Goal: Task Accomplishment & Management: Manage account settings

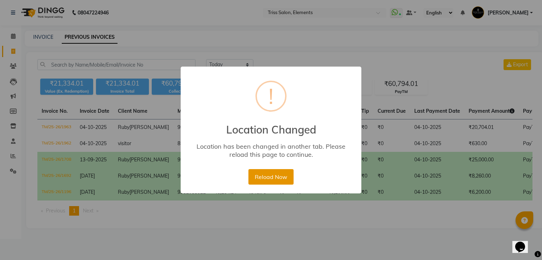
click at [279, 172] on button "Reload Now" at bounding box center [270, 177] width 45 height 16
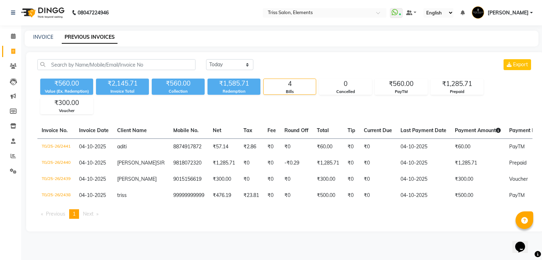
click at [50, 14] on img at bounding box center [42, 13] width 48 height 20
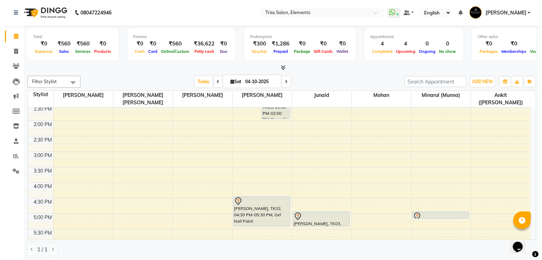
scroll to position [143, 0]
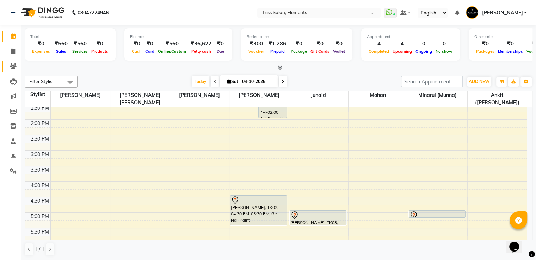
click at [16, 62] on link "Clients" at bounding box center [10, 67] width 17 height 12
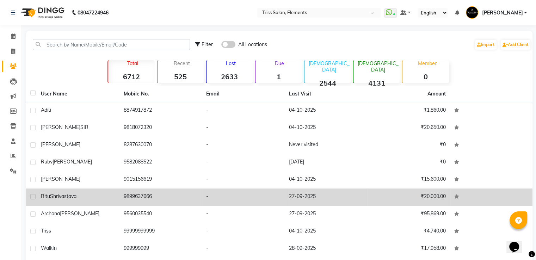
click at [145, 196] on td "9899637666" at bounding box center [161, 197] width 83 height 17
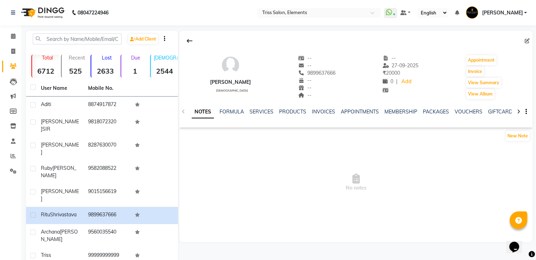
click at [465, 108] on div "VOUCHERS" at bounding box center [469, 111] width 28 height 7
click at [465, 110] on link "VOUCHERS" at bounding box center [469, 112] width 28 height 6
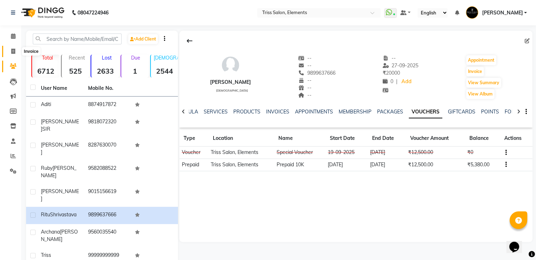
click at [14, 54] on icon at bounding box center [13, 51] width 4 height 5
select select "service"
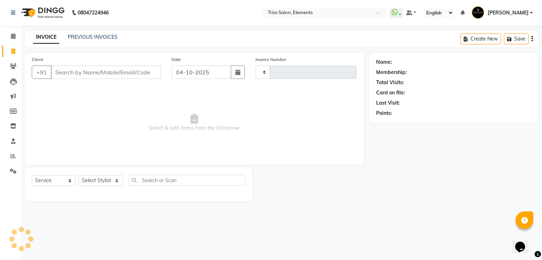
type input "2442"
select select "4303"
select select "service"
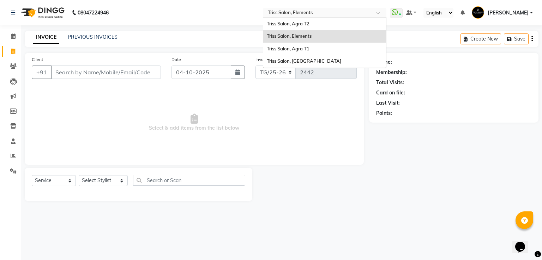
click at [303, 10] on input "text" at bounding box center [317, 13] width 102 height 7
click at [312, 63] on span "Triss Salon, Mathura" at bounding box center [304, 61] width 74 height 6
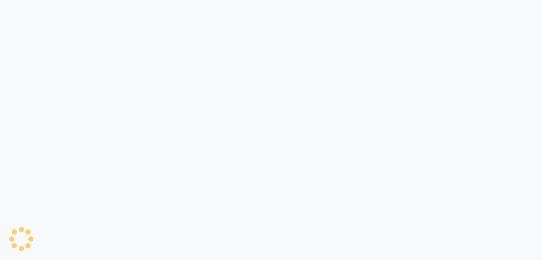
select select "service"
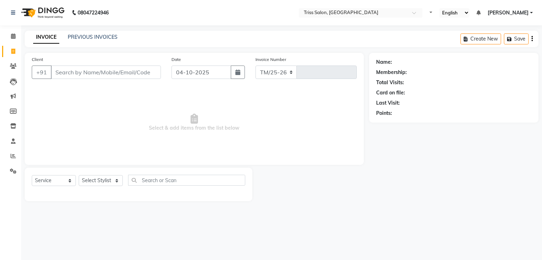
select select "4304"
type input "1966"
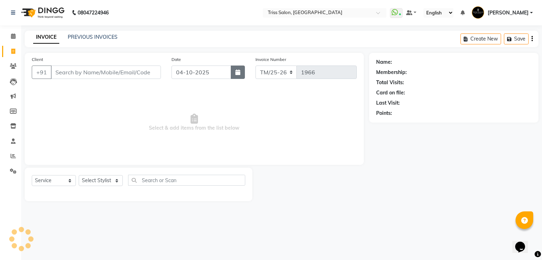
click at [237, 74] on icon "button" at bounding box center [237, 72] width 5 height 6
select select "10"
select select "2025"
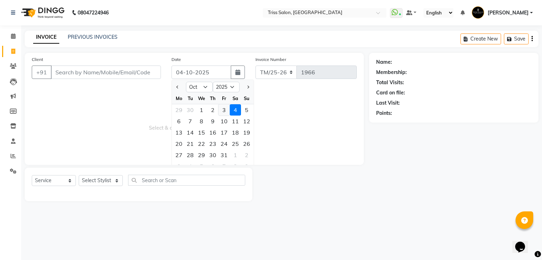
click at [223, 112] on div "3" at bounding box center [223, 109] width 11 height 11
type input "03-10-2025"
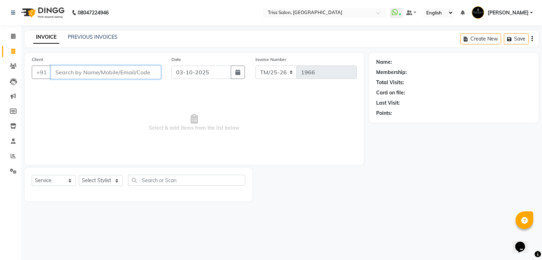
click at [112, 73] on input "Client" at bounding box center [106, 72] width 110 height 13
click at [17, 68] on span at bounding box center [13, 66] width 12 height 8
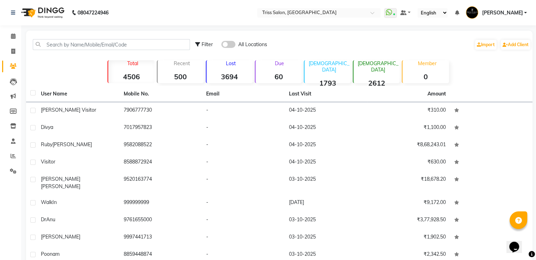
click at [46, 17] on img at bounding box center [42, 13] width 48 height 20
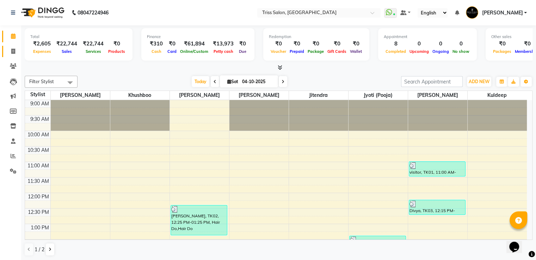
click at [13, 51] on icon at bounding box center [13, 51] width 4 height 5
select select "service"
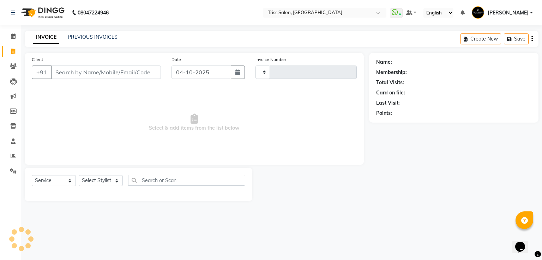
type input "1966"
select select "4304"
click at [244, 76] on button "button" at bounding box center [238, 72] width 14 height 13
select select "10"
select select "2025"
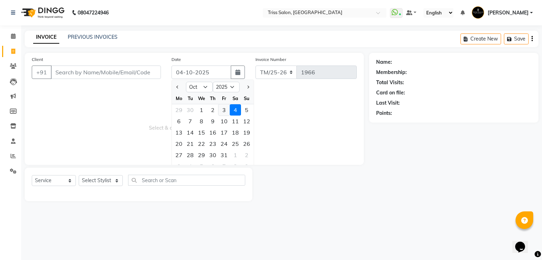
click at [225, 111] on div "3" at bounding box center [223, 109] width 11 height 11
type input "03-10-2025"
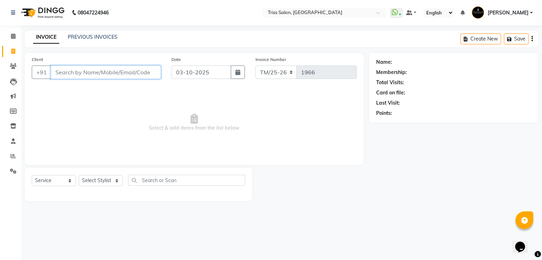
click at [126, 73] on input "Client" at bounding box center [106, 72] width 110 height 13
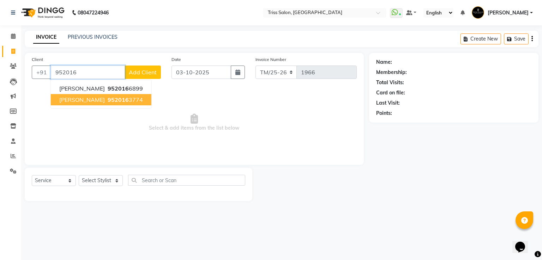
click at [127, 103] on ngb-highlight "952016 3774" at bounding box center [124, 99] width 37 height 7
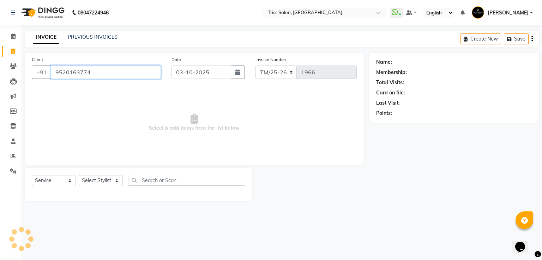
type input "9520163774"
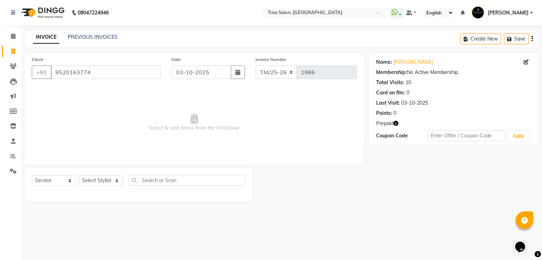
click at [396, 123] on icon "button" at bounding box center [395, 123] width 5 height 5
click at [61, 181] on select "Select Service Product Membership Package Voucher Prepaid Gift Card" at bounding box center [54, 180] width 44 height 11
select select "product"
click at [32, 176] on select "Select Service Product Membership Package Voucher Prepaid Gift Card" at bounding box center [54, 180] width 44 height 11
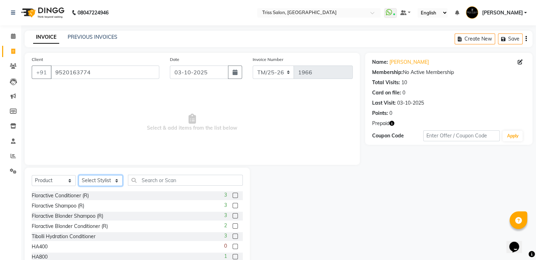
click at [89, 182] on select "Select Stylist Bhim Ram Brajesh Jeetu Shah Jitendra Jyoti (Pooja) Khushboo Kish…" at bounding box center [101, 180] width 44 height 11
select select "62900"
click at [79, 176] on select "Select Stylist Bhim Ram Brajesh Jeetu Shah Jitendra Jyoti (Pooja) Khushboo Kish…" at bounding box center [101, 180] width 44 height 11
click at [156, 179] on input "text" at bounding box center [185, 180] width 115 height 11
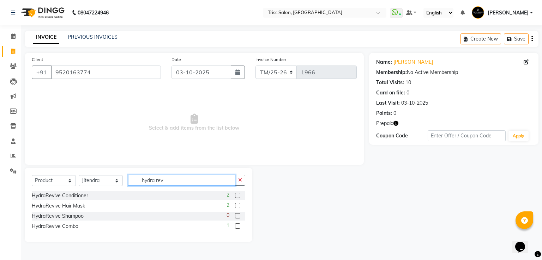
type input "hydra rev"
click at [237, 195] on label at bounding box center [237, 195] width 5 height 5
click at [237, 195] on input "checkbox" at bounding box center [237, 196] width 5 height 5
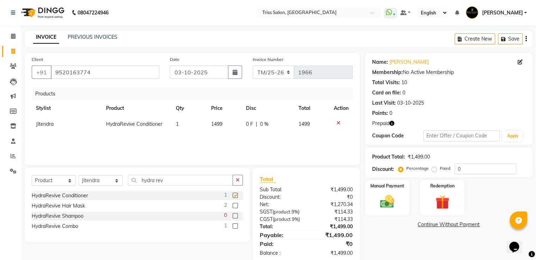
checkbox input "false"
click at [271, 133] on div "Products Stylist Product Qty Price Disc Total Action Jitendra HydraRevive Condi…" at bounding box center [192, 122] width 321 height 71
click at [262, 120] on td "0 F | 0 %" at bounding box center [268, 124] width 53 height 16
select select "62900"
click at [268, 127] on input "0" at bounding box center [277, 126] width 21 height 11
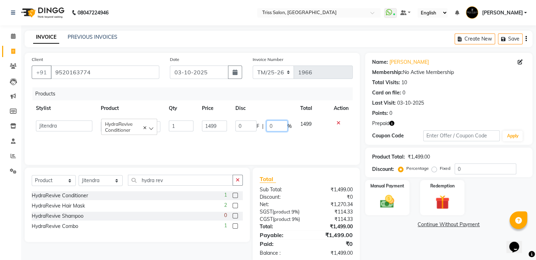
type input "10"
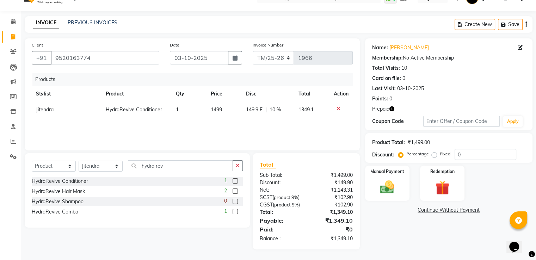
click at [395, 215] on div "Name: Arvind Chaudhry Membership: No Active Membership Total Visits: 10 Card on…" at bounding box center [451, 143] width 173 height 211
click at [391, 195] on div "Name: Arvind Chaudhry Membership: No Active Membership Total Visits: 10 Card on…" at bounding box center [451, 143] width 173 height 211
click at [391, 192] on div "Manual Payment" at bounding box center [387, 183] width 46 height 36
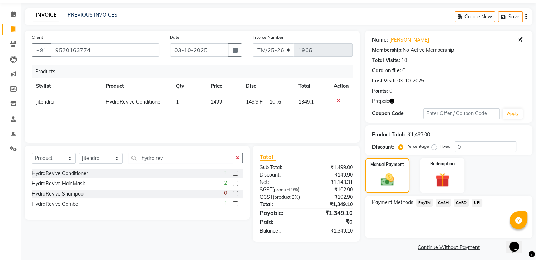
click at [444, 201] on span "CASH" at bounding box center [443, 203] width 15 height 8
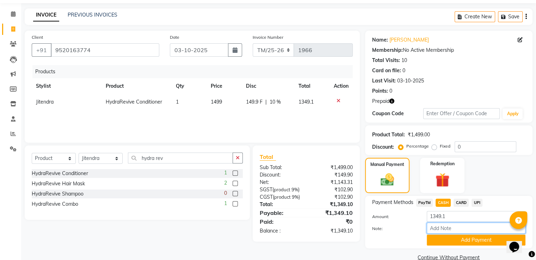
click at [467, 232] on input "Note:" at bounding box center [476, 228] width 99 height 11
click at [470, 242] on button "Add Payment" at bounding box center [476, 240] width 99 height 11
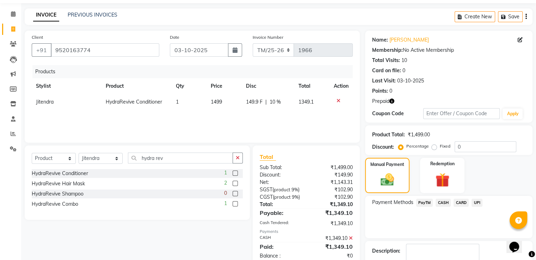
scroll to position [65, 0]
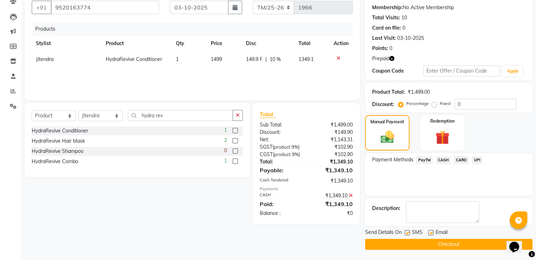
click at [478, 243] on button "Checkout" at bounding box center [448, 244] width 167 height 11
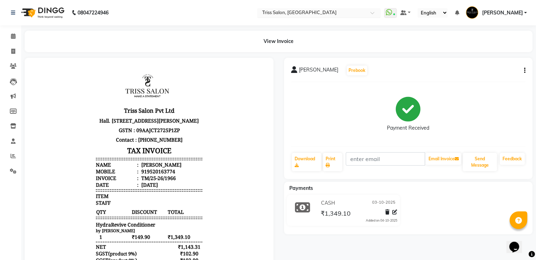
click at [344, 10] on input "text" at bounding box center [312, 13] width 102 height 7
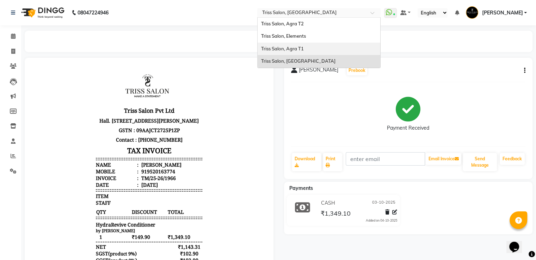
click at [304, 49] on span "Triss Salon, Agra T1" at bounding box center [282, 49] width 43 height 6
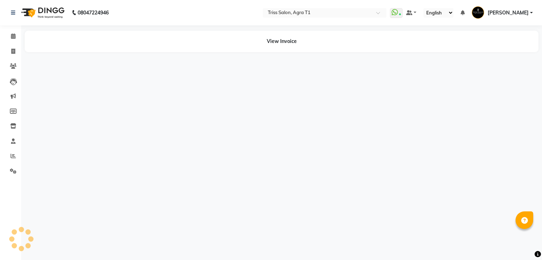
select select "en"
click at [13, 123] on span at bounding box center [13, 126] width 12 height 8
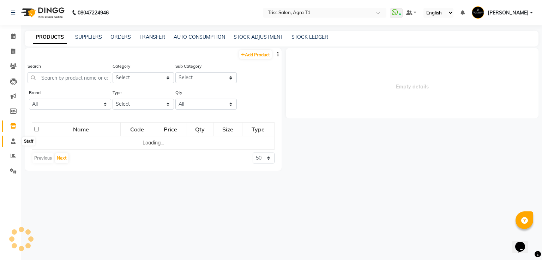
click at [13, 138] on span at bounding box center [13, 142] width 12 height 8
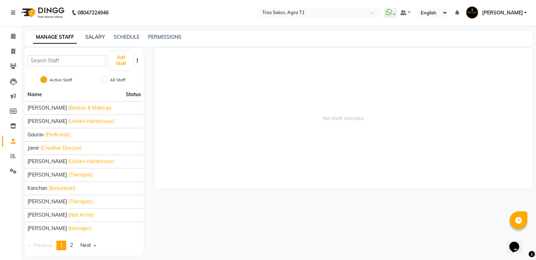
click at [99, 38] on link "SALARY" at bounding box center [95, 37] width 20 height 6
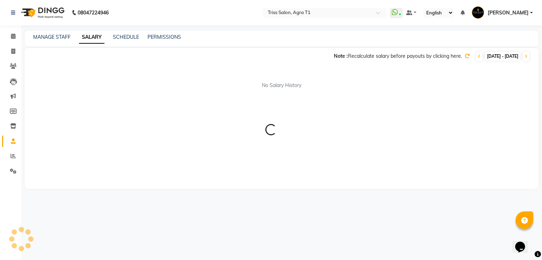
click at [99, 38] on link "SALARY" at bounding box center [91, 37] width 25 height 13
click at [477, 58] on icon at bounding box center [478, 56] width 3 height 4
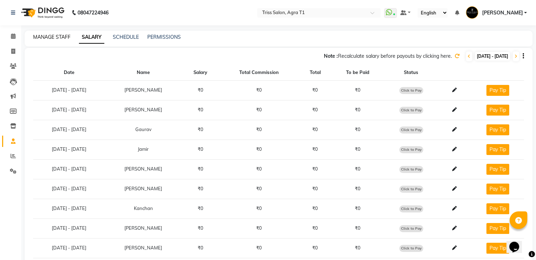
click at [49, 34] on link "MANAGE STAFF" at bounding box center [51, 37] width 37 height 6
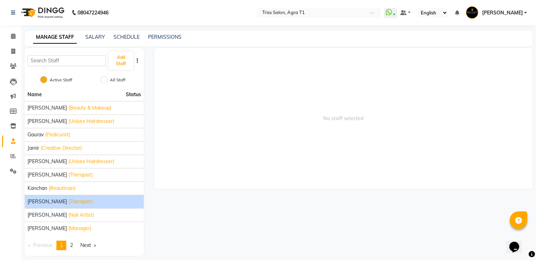
click at [68, 202] on span "(Therapist)" at bounding box center [80, 201] width 24 height 7
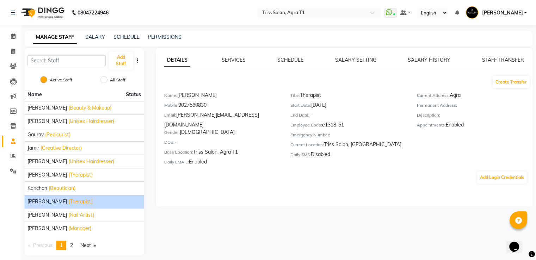
click at [75, 204] on div "Kishor (Therapist)" at bounding box center [85, 201] width 114 height 7
click at [503, 61] on link "STAFF TRANSFER" at bounding box center [503, 60] width 42 height 6
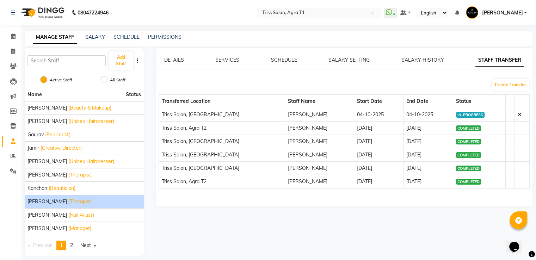
click at [518, 113] on icon at bounding box center [520, 114] width 4 height 5
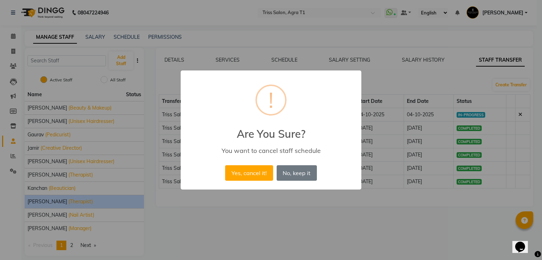
click at [516, 115] on div "× ! Are You Sure? You want to cancel staff schedule Yes, cancel it! No No, keep…" at bounding box center [271, 130] width 542 height 260
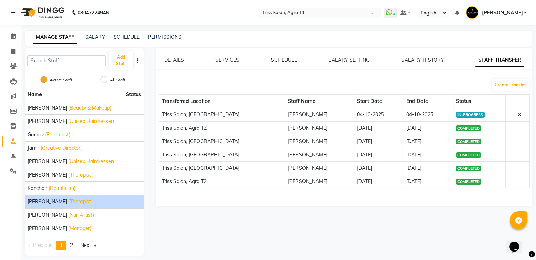
click at [518, 115] on icon at bounding box center [520, 114] width 4 height 5
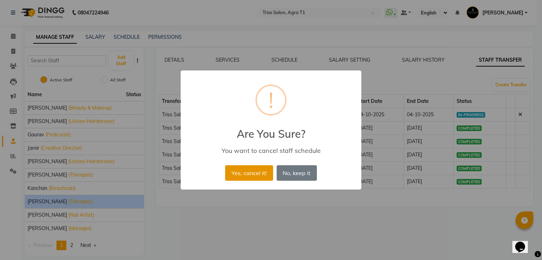
click at [250, 176] on button "Yes, cancel it!" at bounding box center [249, 173] width 48 height 16
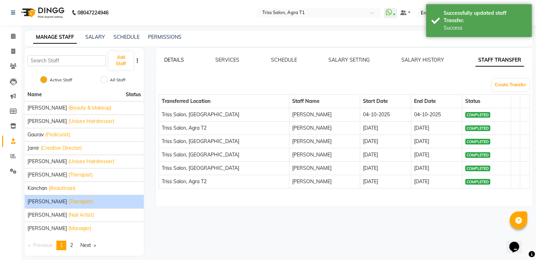
click at [179, 59] on link "DETAILS" at bounding box center [174, 60] width 20 height 6
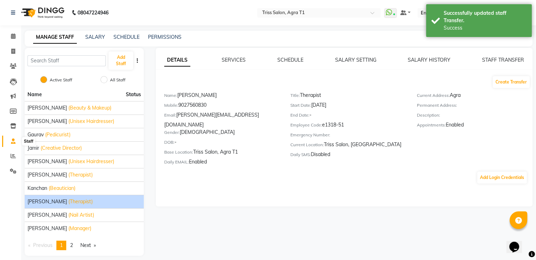
click at [10, 139] on span at bounding box center [13, 142] width 12 height 8
click at [11, 130] on span at bounding box center [13, 126] width 12 height 8
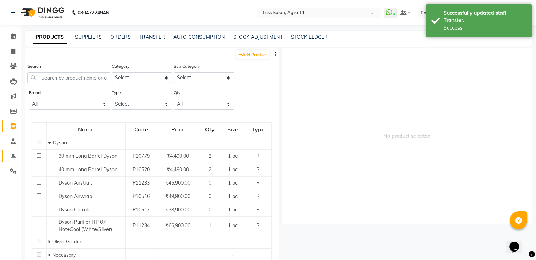
click at [16, 152] on link "Reports" at bounding box center [10, 157] width 17 height 12
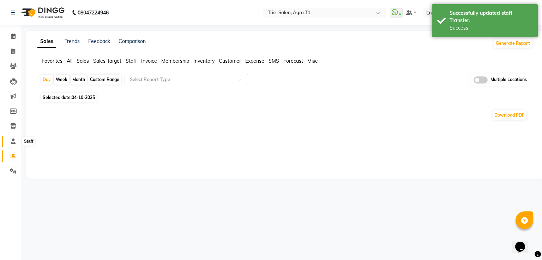
click at [11, 141] on icon at bounding box center [13, 141] width 5 height 5
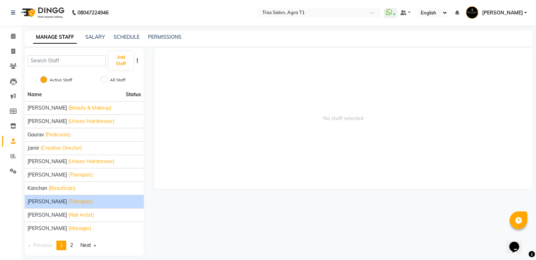
click at [41, 206] on li "Kishor (Therapist)" at bounding box center [84, 201] width 119 height 13
click at [38, 202] on span "[PERSON_NAME]" at bounding box center [47, 201] width 39 height 7
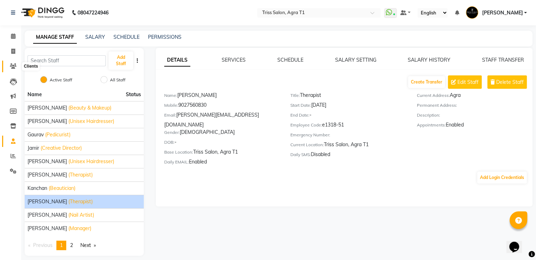
click at [16, 66] on span at bounding box center [13, 66] width 12 height 8
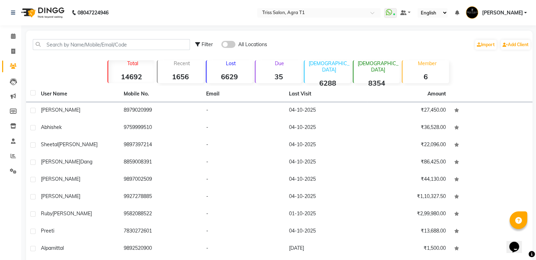
click at [6, 45] on li "Invoice" at bounding box center [10, 51] width 21 height 15
click at [11, 49] on icon at bounding box center [13, 51] width 4 height 5
select select "service"
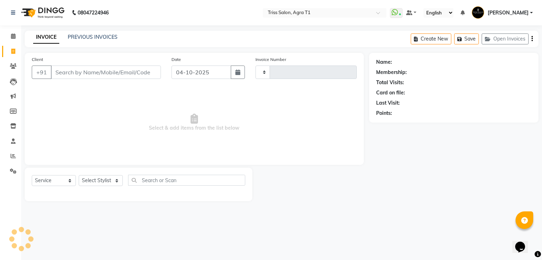
type input "7918"
select select "4300"
click at [102, 182] on select "Select Stylist Apoorva Dipesh Gaurav Jamir Jasbir Singh Kamal Kanchan Maneet Ka…" at bounding box center [101, 180] width 44 height 11
click at [8, 61] on link "Clients" at bounding box center [10, 67] width 17 height 12
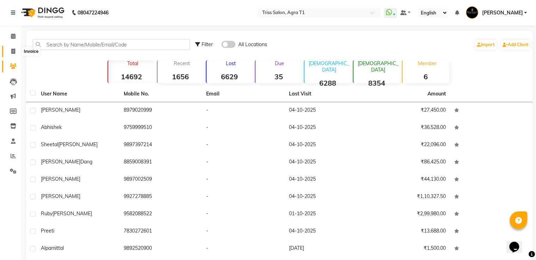
click at [6, 52] on link "Invoice" at bounding box center [10, 52] width 17 height 12
select select "service"
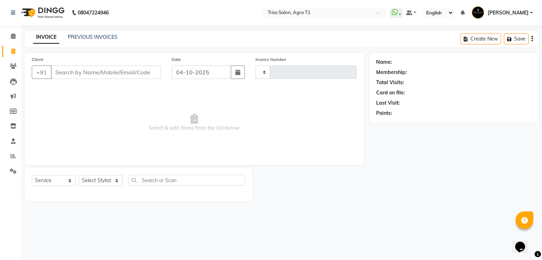
type input "7918"
select select "4300"
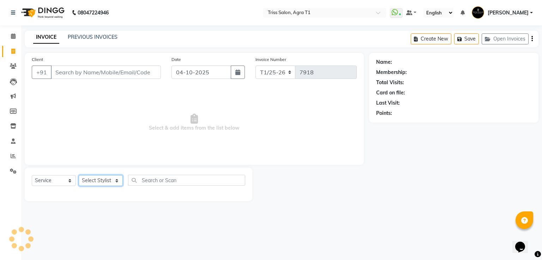
click at [86, 178] on select "Select Stylist" at bounding box center [101, 180] width 44 height 11
select select "42095"
click at [79, 176] on select "Select Stylist Apoorva Dipesh Gaurav Jamir Jasbir Singh Kamal Kanchan Kishor Ma…" at bounding box center [101, 180] width 44 height 11
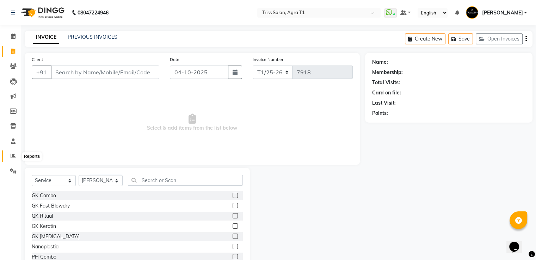
click at [14, 157] on icon at bounding box center [13, 155] width 5 height 5
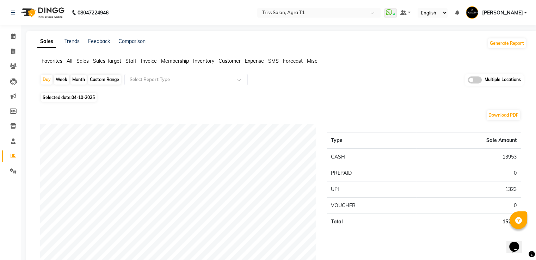
click at [134, 63] on span "Staff" at bounding box center [131, 61] width 11 height 6
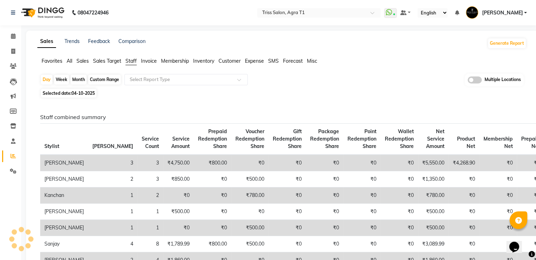
click at [147, 90] on div "Selected date: 04-10-2025" at bounding box center [283, 93] width 487 height 7
click at [145, 83] on div "Select Report Type" at bounding box center [150, 79] width 40 height 7
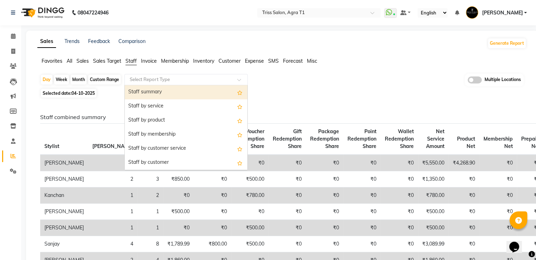
click at [145, 91] on div "Staff summary" at bounding box center [186, 92] width 123 height 14
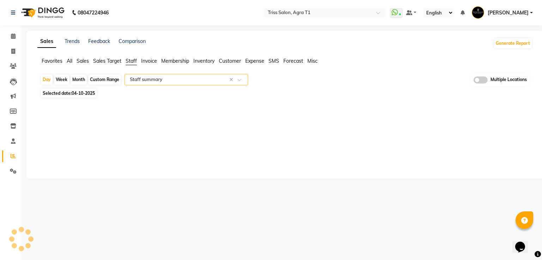
select select "full_report"
select select "csv"
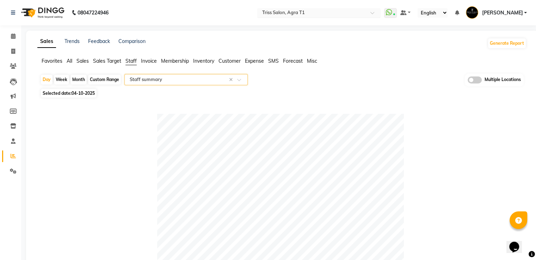
click at [314, 13] on input "text" at bounding box center [312, 13] width 102 height 7
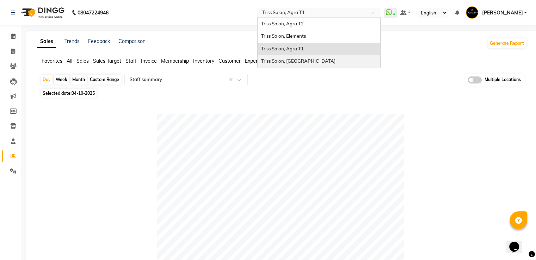
click at [303, 60] on span "Triss Salon, [GEOGRAPHIC_DATA]" at bounding box center [298, 61] width 74 height 6
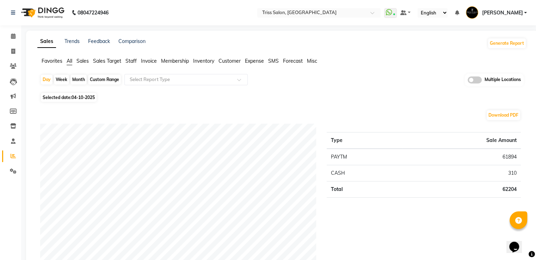
click at [130, 62] on span "Staff" at bounding box center [131, 61] width 11 height 6
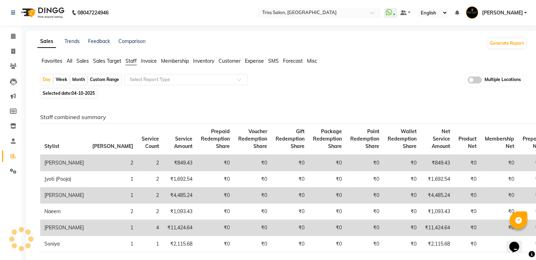
click at [148, 86] on div "Day Week Month Custom Range Select Report Type Multiple Locations" at bounding box center [282, 80] width 484 height 13
click at [147, 81] on input "text" at bounding box center [179, 79] width 102 height 7
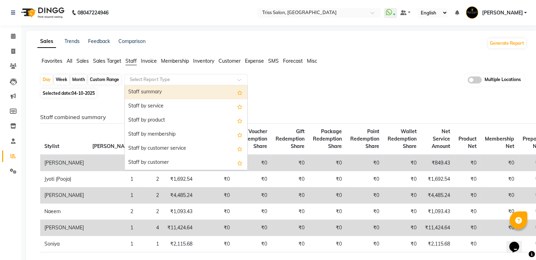
click at [158, 97] on div "Staff summary" at bounding box center [186, 92] width 123 height 14
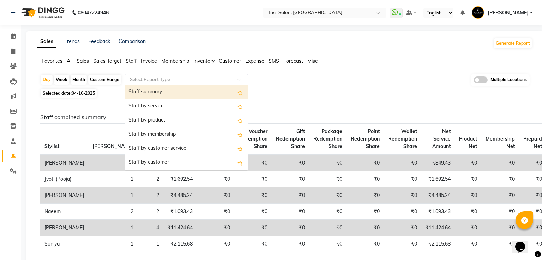
select select "full_report"
select select "csv"
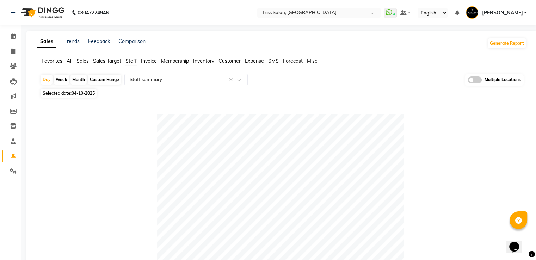
click at [315, 18] on nav "08047224946 Select Location × Triss Salon, Mathura WhatsApp Status ✕ Status: Co…" at bounding box center [268, 12] width 536 height 25
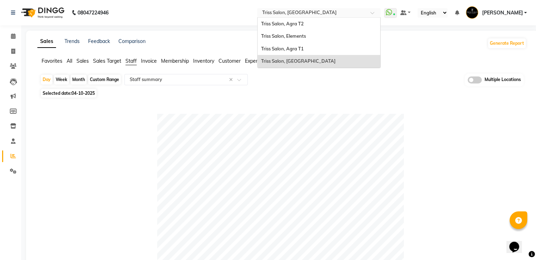
click at [310, 11] on input "text" at bounding box center [312, 13] width 102 height 7
click at [304, 49] on span "Triss Salon, Agra T1" at bounding box center [282, 49] width 43 height 6
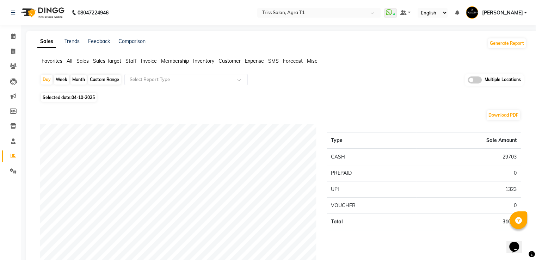
click at [121, 62] on span "Sales Target" at bounding box center [107, 61] width 28 height 6
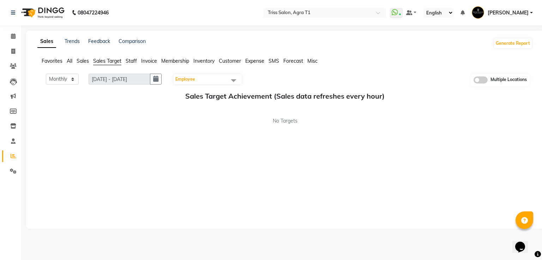
click at [130, 64] on span "Staff" at bounding box center [131, 61] width 11 height 6
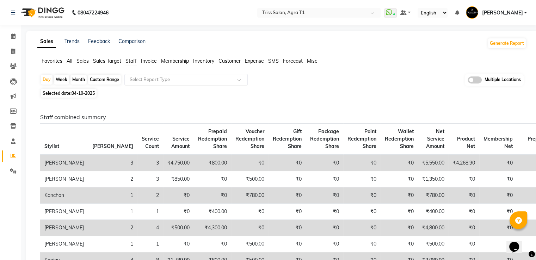
click at [144, 82] on input "text" at bounding box center [179, 79] width 102 height 7
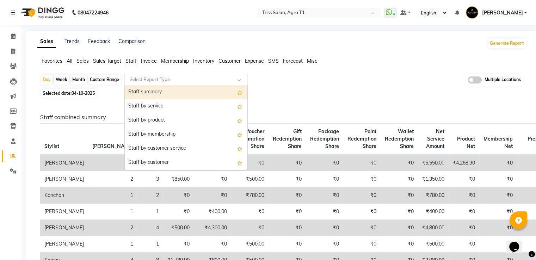
click at [144, 91] on div "Staff summary" at bounding box center [186, 92] width 123 height 14
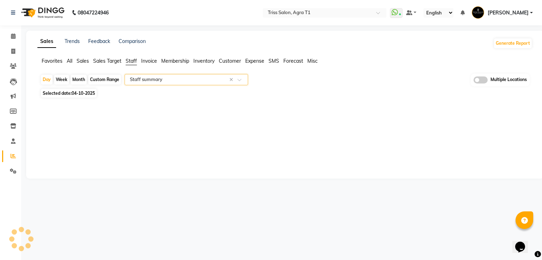
select select "full_report"
select select "csv"
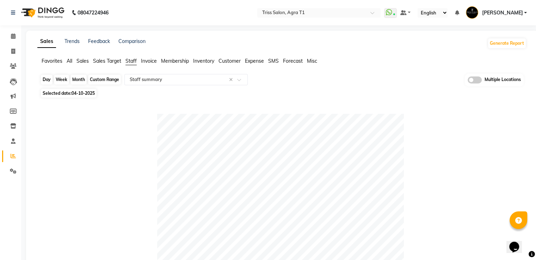
click at [52, 78] on div "Day" at bounding box center [47, 80] width 12 height 10
select select "10"
select select "2025"
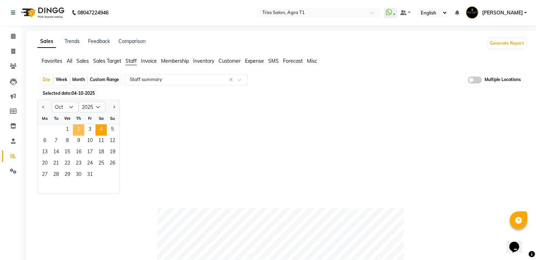
click at [80, 128] on span "2" at bounding box center [78, 129] width 11 height 11
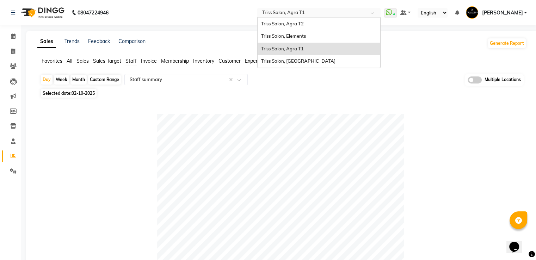
click at [290, 11] on input "text" at bounding box center [312, 13] width 102 height 7
click at [299, 60] on span "Triss Salon, [GEOGRAPHIC_DATA]" at bounding box center [298, 61] width 74 height 6
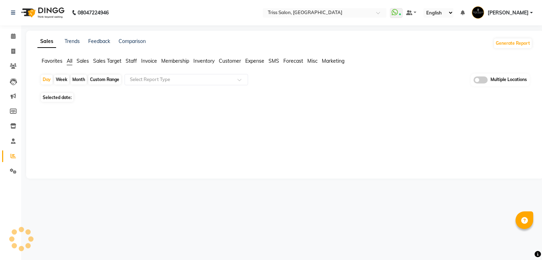
select select "en"
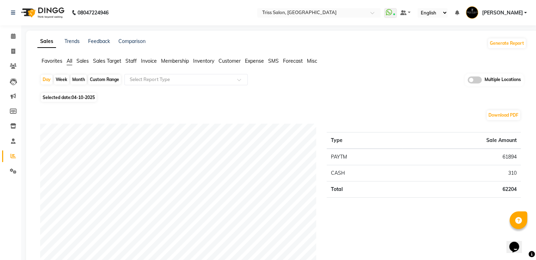
click at [131, 65] on li "Staff" at bounding box center [131, 60] width 11 height 7
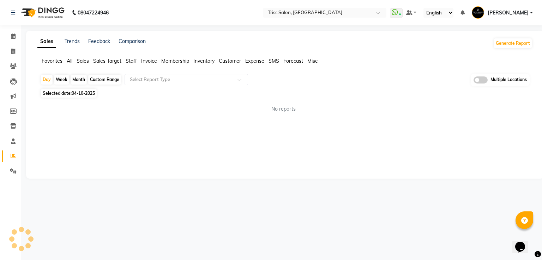
click at [130, 62] on span "Staff" at bounding box center [131, 61] width 11 height 6
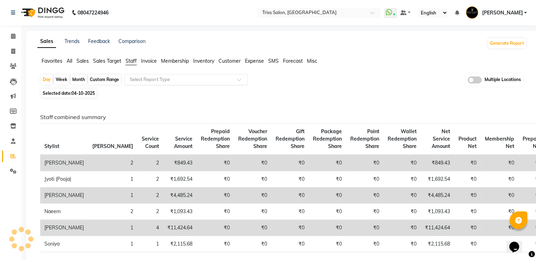
click at [145, 77] on input "text" at bounding box center [179, 79] width 102 height 7
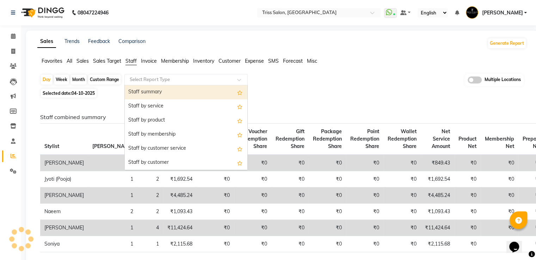
click at [153, 89] on div "Staff summary" at bounding box center [186, 92] width 123 height 14
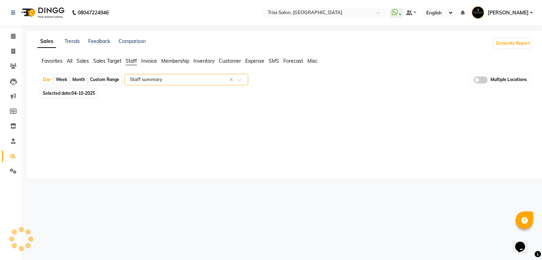
select select "full_report"
select select "csv"
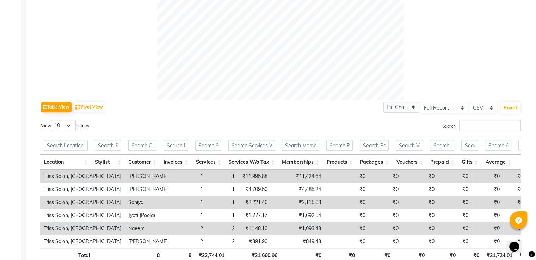
scroll to position [272, 0]
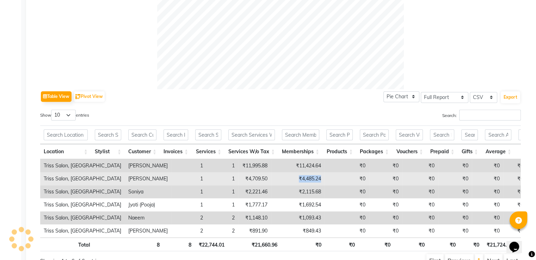
drag, startPoint x: 281, startPoint y: 179, endPoint x: 250, endPoint y: 179, distance: 31.0
click at [250, 179] on tr "Triss Salon, Mathura Kishor 1 1 ₹4,709.50 ₹4,485.24 ₹0 ₹0 ₹0 ₹0 ₹0 ₹0 ₹4,709.50…" at bounding box center [424, 178] width 768 height 13
copy td "₹4,485.24"
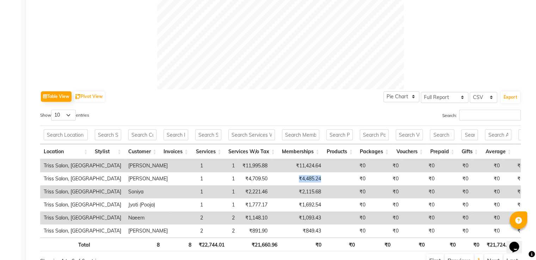
scroll to position [44, 0]
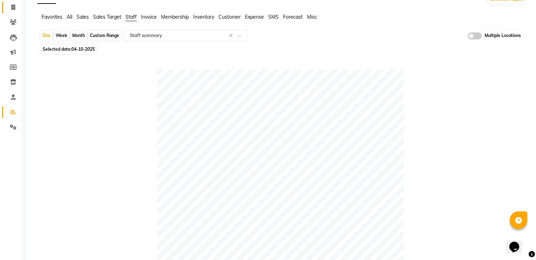
click at [4, 7] on link "Invoice" at bounding box center [10, 8] width 17 height 12
select select "service"
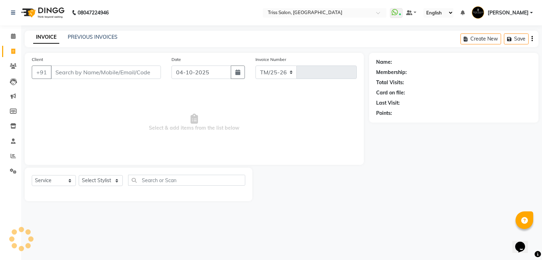
select select "4304"
type input "1967"
click at [64, 16] on img at bounding box center [42, 13] width 48 height 20
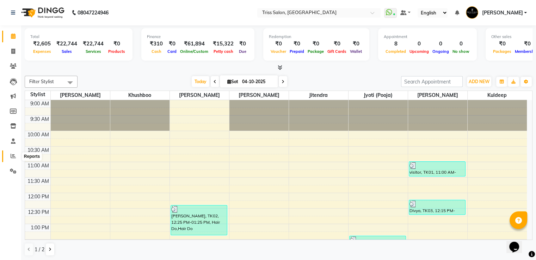
click at [14, 160] on span at bounding box center [13, 156] width 12 height 8
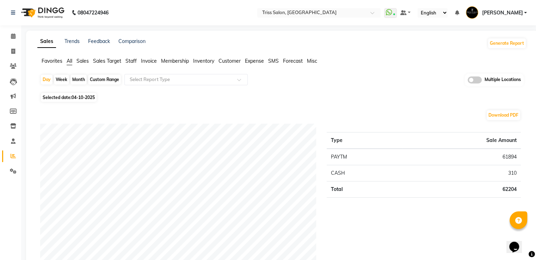
click at [132, 63] on span "Staff" at bounding box center [131, 61] width 11 height 6
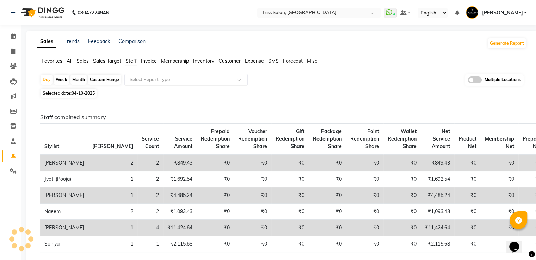
click at [142, 77] on input "text" at bounding box center [179, 79] width 102 height 7
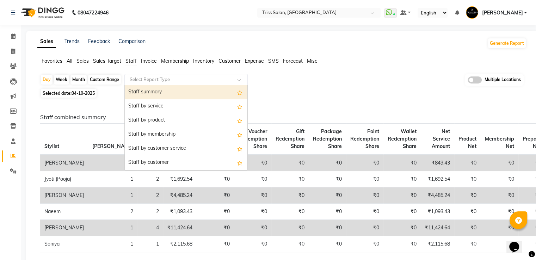
click at [148, 86] on div "Staff summary" at bounding box center [186, 92] width 123 height 14
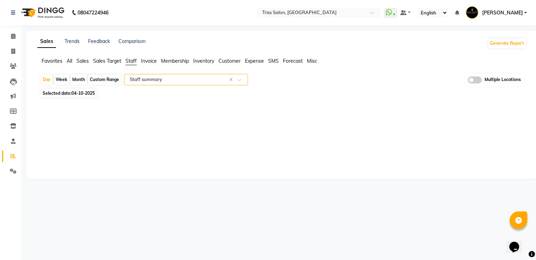
select select "full_report"
select select "csv"
click at [78, 81] on div "Month" at bounding box center [79, 80] width 16 height 10
select select "10"
select select "2025"
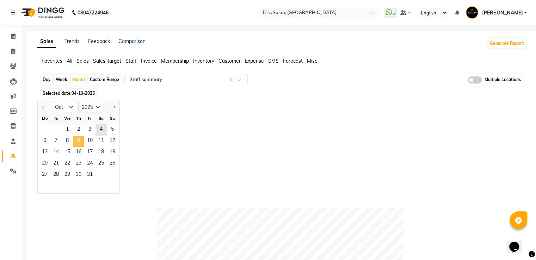
click at [83, 136] on span "9" at bounding box center [78, 141] width 11 height 11
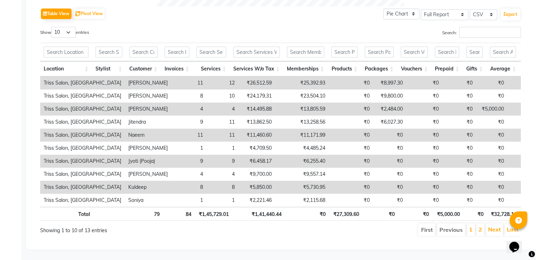
scroll to position [364, 0]
click at [480, 226] on link "2" at bounding box center [481, 229] width 4 height 7
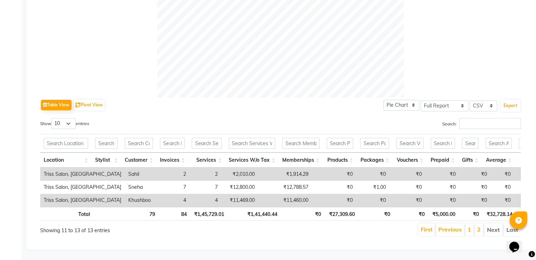
scroll to position [273, 0]
click at [471, 227] on link "1" at bounding box center [470, 229] width 4 height 7
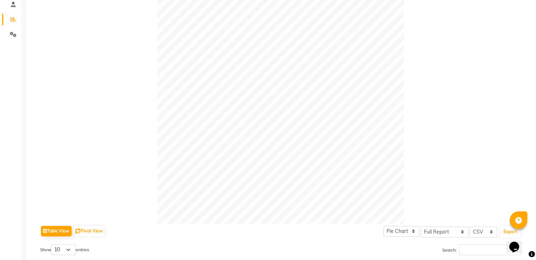
scroll to position [0, 0]
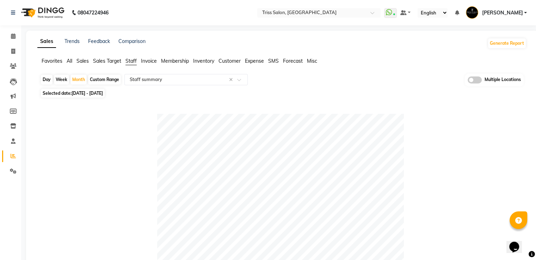
click at [56, 13] on img at bounding box center [42, 13] width 48 height 20
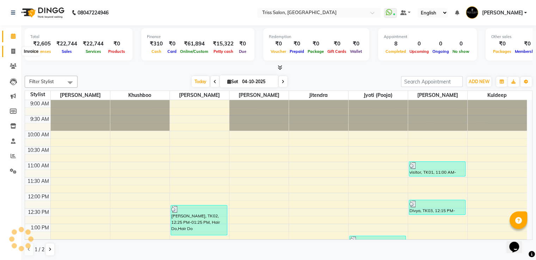
click at [10, 49] on span at bounding box center [13, 52] width 12 height 8
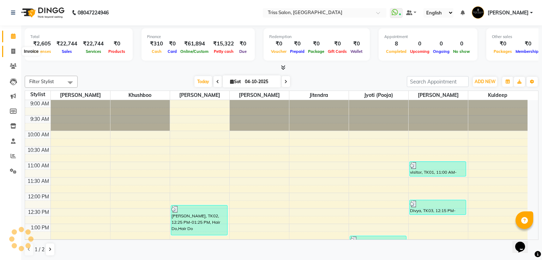
select select "service"
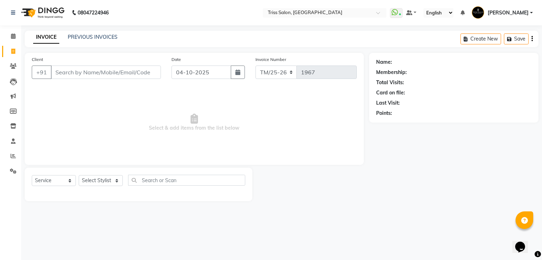
click at [51, 17] on img at bounding box center [42, 13] width 48 height 20
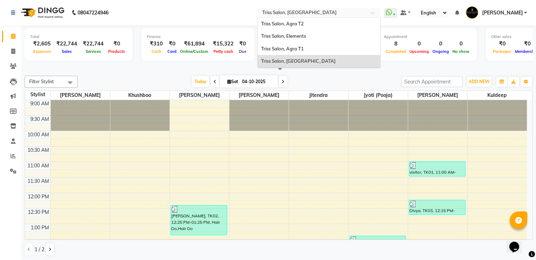
click at [319, 9] on div "× Triss Salon, Mathura" at bounding box center [299, 12] width 74 height 7
click at [313, 26] on div "Triss Salon, Agra T2" at bounding box center [319, 24] width 123 height 13
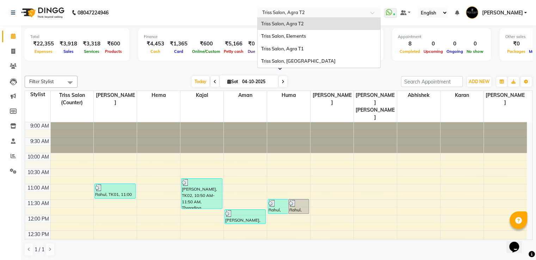
click at [319, 11] on input "text" at bounding box center [312, 13] width 102 height 7
click at [304, 49] on span "Triss Salon, Agra T1" at bounding box center [282, 49] width 43 height 6
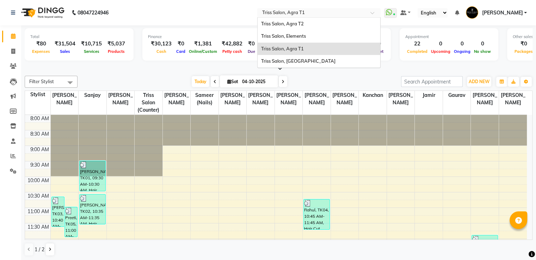
click at [310, 10] on input "text" at bounding box center [312, 13] width 102 height 7
click at [313, 39] on div "Triss Salon, Elements" at bounding box center [319, 36] width 123 height 13
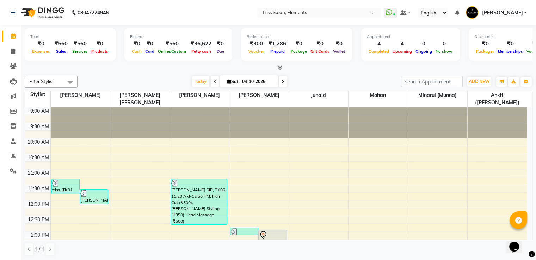
click at [282, 67] on div at bounding box center [279, 67] width 508 height 7
click at [281, 67] on icon at bounding box center [280, 67] width 5 height 5
